Goal: Information Seeking & Learning: Learn about a topic

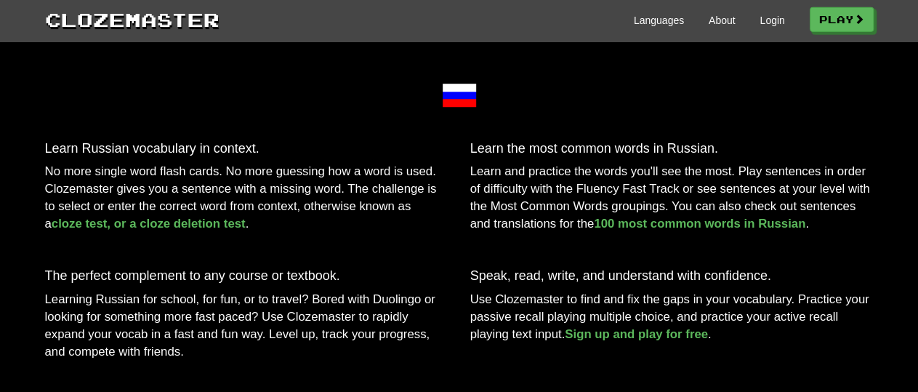
scroll to position [453, 0]
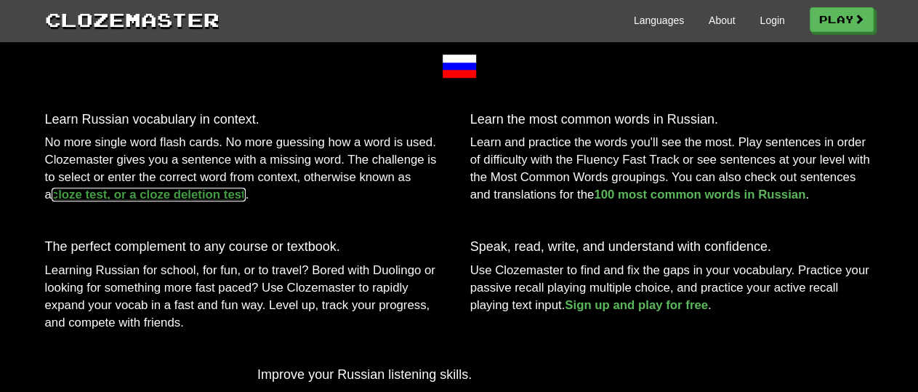
click at [165, 201] on link "cloze test, or a cloze deletion test" at bounding box center [149, 194] width 194 height 14
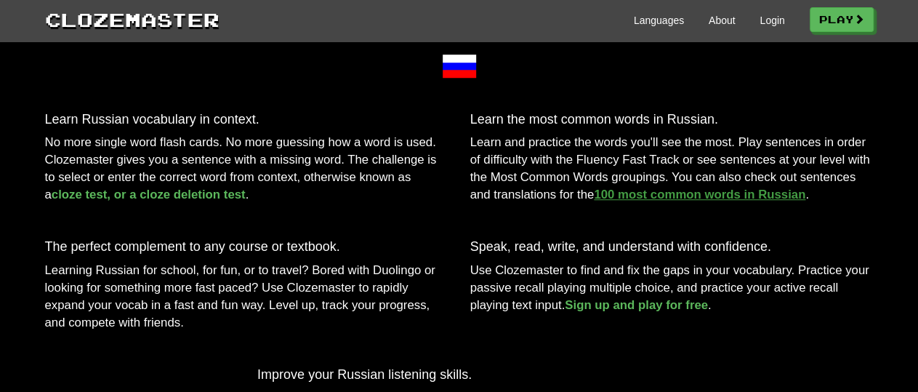
scroll to position [453, 0]
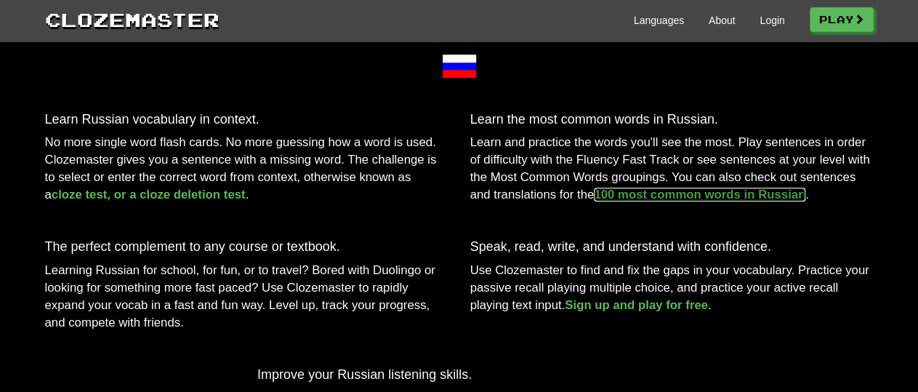
click at [748, 201] on link "100 most common words in Russian" at bounding box center [699, 194] width 211 height 14
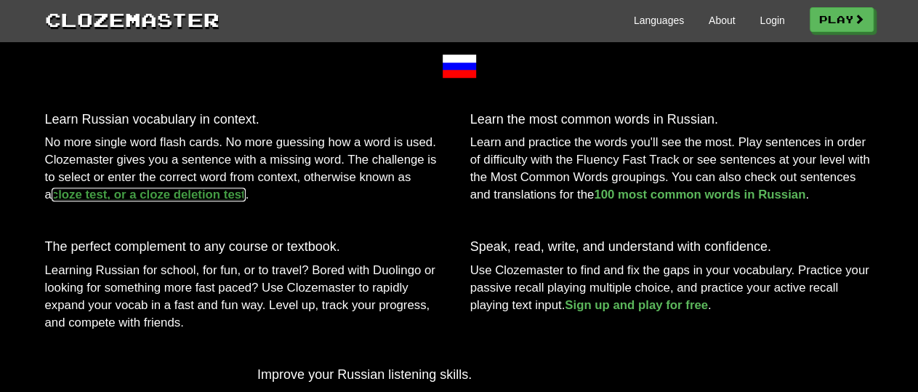
click at [120, 201] on link "cloze test, or a cloze deletion test" at bounding box center [149, 194] width 194 height 14
click at [67, 201] on link "cloze test, or a cloze deletion test" at bounding box center [149, 194] width 194 height 14
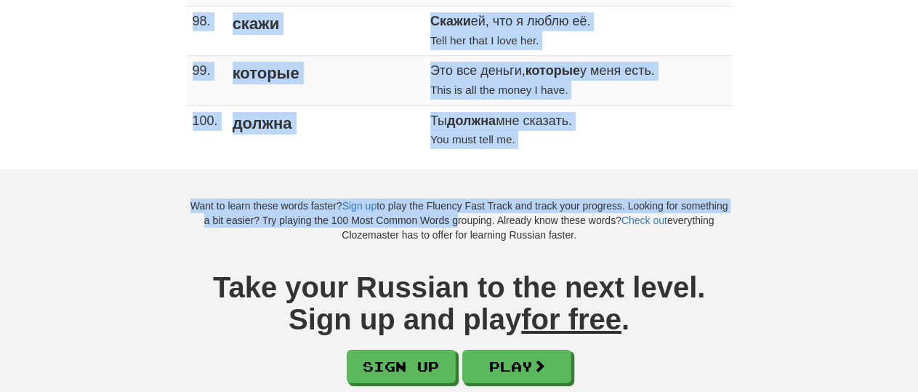
scroll to position [5178, 0]
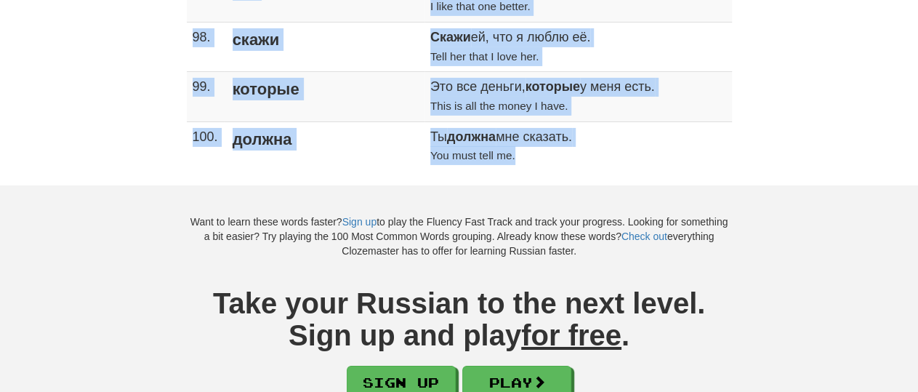
drag, startPoint x: 193, startPoint y: 130, endPoint x: 451, endPoint y: 99, distance: 260.6
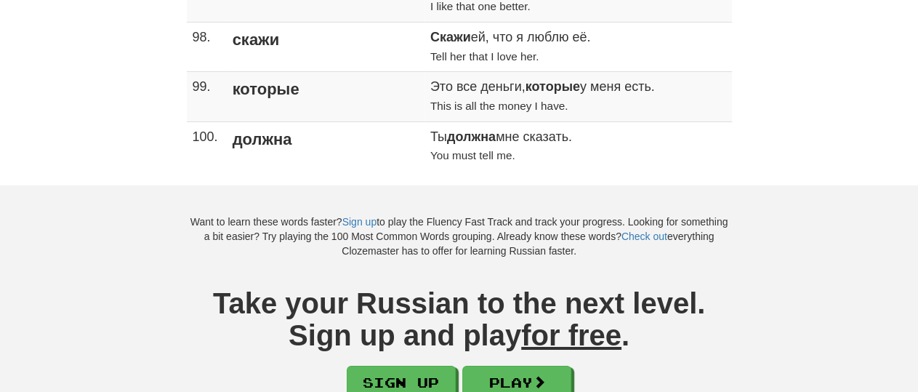
click at [51, 185] on div "Want to learn these words faster? Sign up to play the Fluency Fast Track and tr…" at bounding box center [459, 353] width 918 height 337
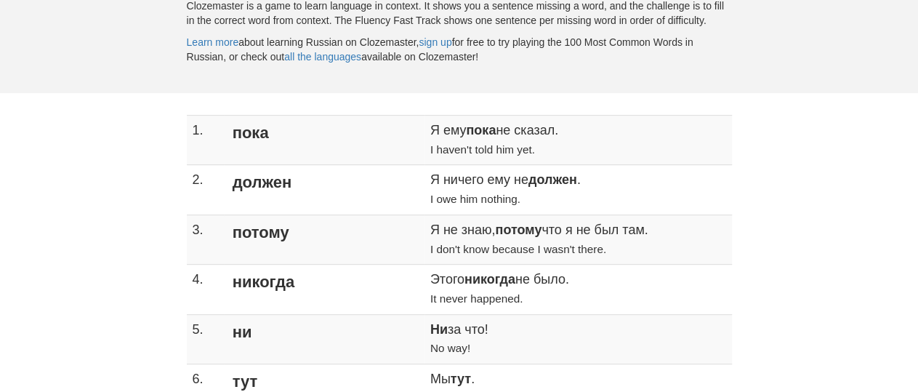
scroll to position [227, 0]
drag, startPoint x: 359, startPoint y: 127, endPoint x: 348, endPoint y: 127, distance: 10.9
click at [424, 127] on td "Я ему пока не сказал. I haven't told him yet." at bounding box center [577, 139] width 307 height 49
copy td "Я"
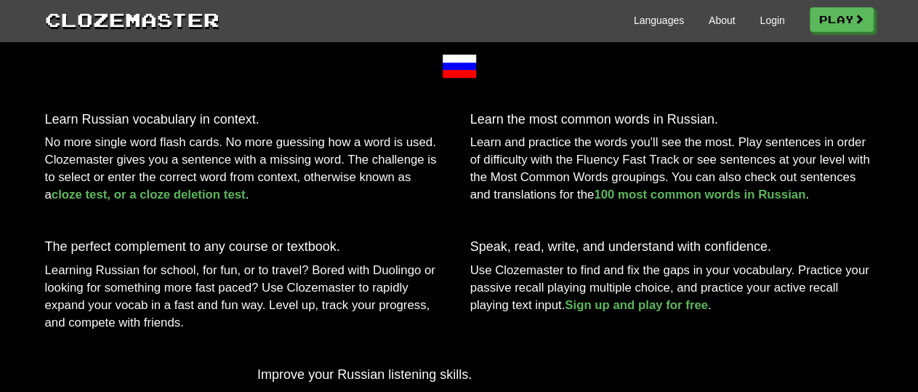
scroll to position [453, 0]
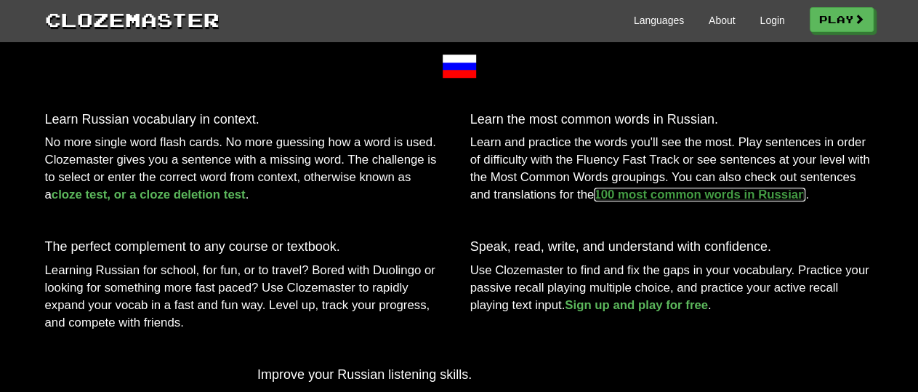
click at [732, 201] on link "100 most common words in Russian" at bounding box center [699, 194] width 211 height 14
